Goal: Navigation & Orientation: Find specific page/section

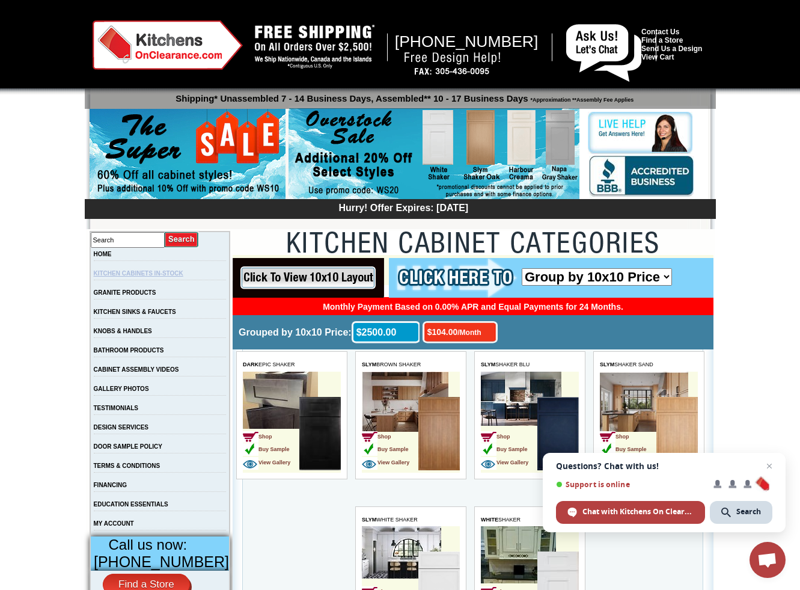
click at [176, 277] on link "KITCHEN CABINETS IN-STOCK" at bounding box center [139, 273] width 90 height 7
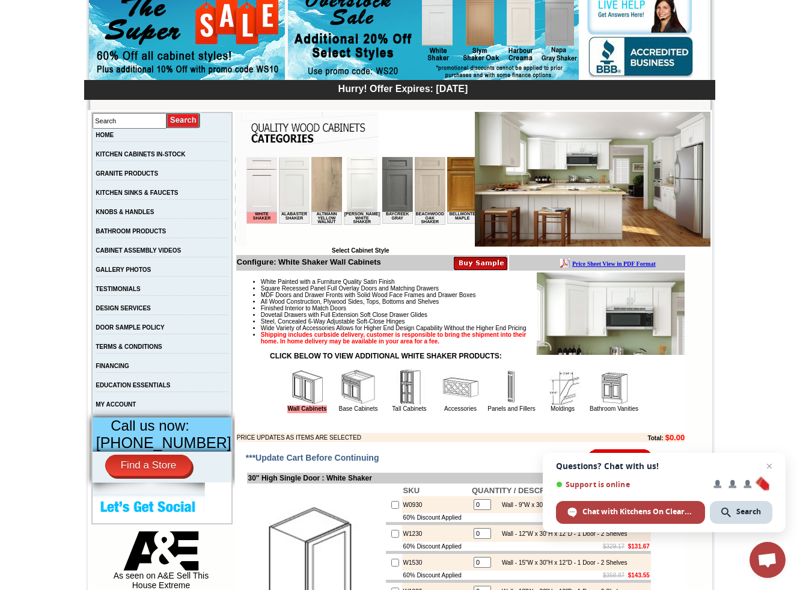
scroll to position [122, 0]
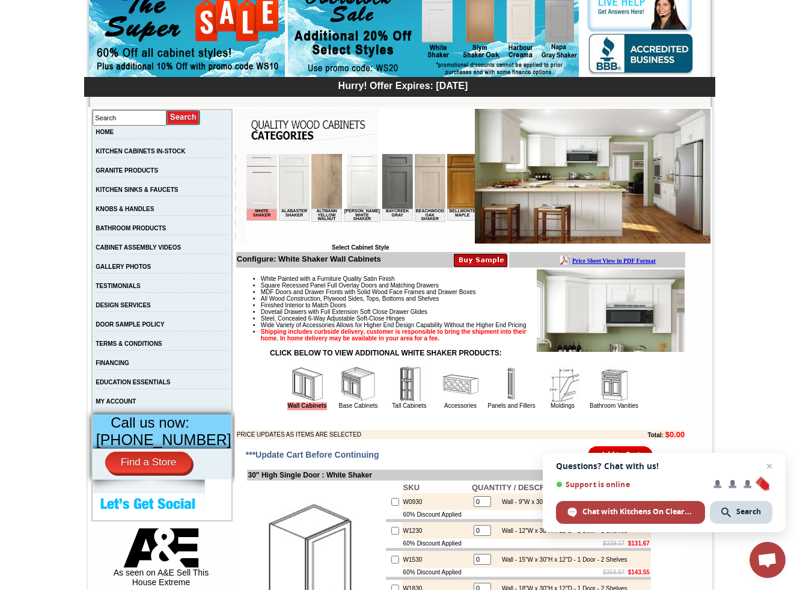
click at [605, 402] on img at bounding box center [614, 384] width 36 height 36
